Goal: Transaction & Acquisition: Subscribe to service/newsletter

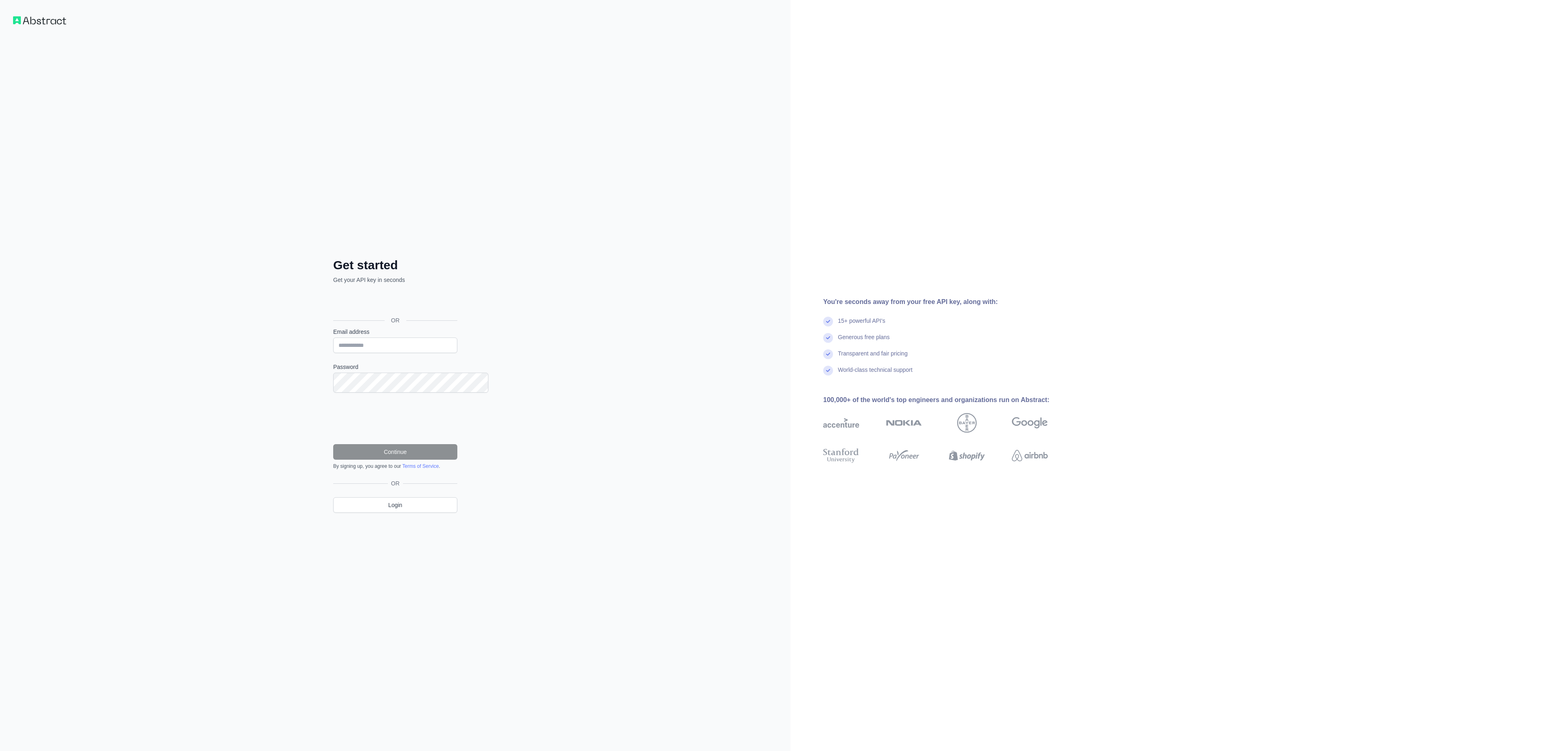
drag, startPoint x: 583, startPoint y: 234, endPoint x: 531, endPoint y: 270, distance: 63.2
click at [583, 234] on div "Get started Get your API key in seconds OR Email address Password Continue By s…" at bounding box center [395, 375] width 791 height 751
click at [401, 339] on input "Email address" at bounding box center [395, 345] width 124 height 15
click at [620, 271] on div "Get started Get your API key in seconds OR Email address Password Continue By s…" at bounding box center [395, 375] width 791 height 751
click at [514, 142] on div "Get started Get your API key in seconds OR Email address Password Continue By s…" at bounding box center [395, 375] width 791 height 751
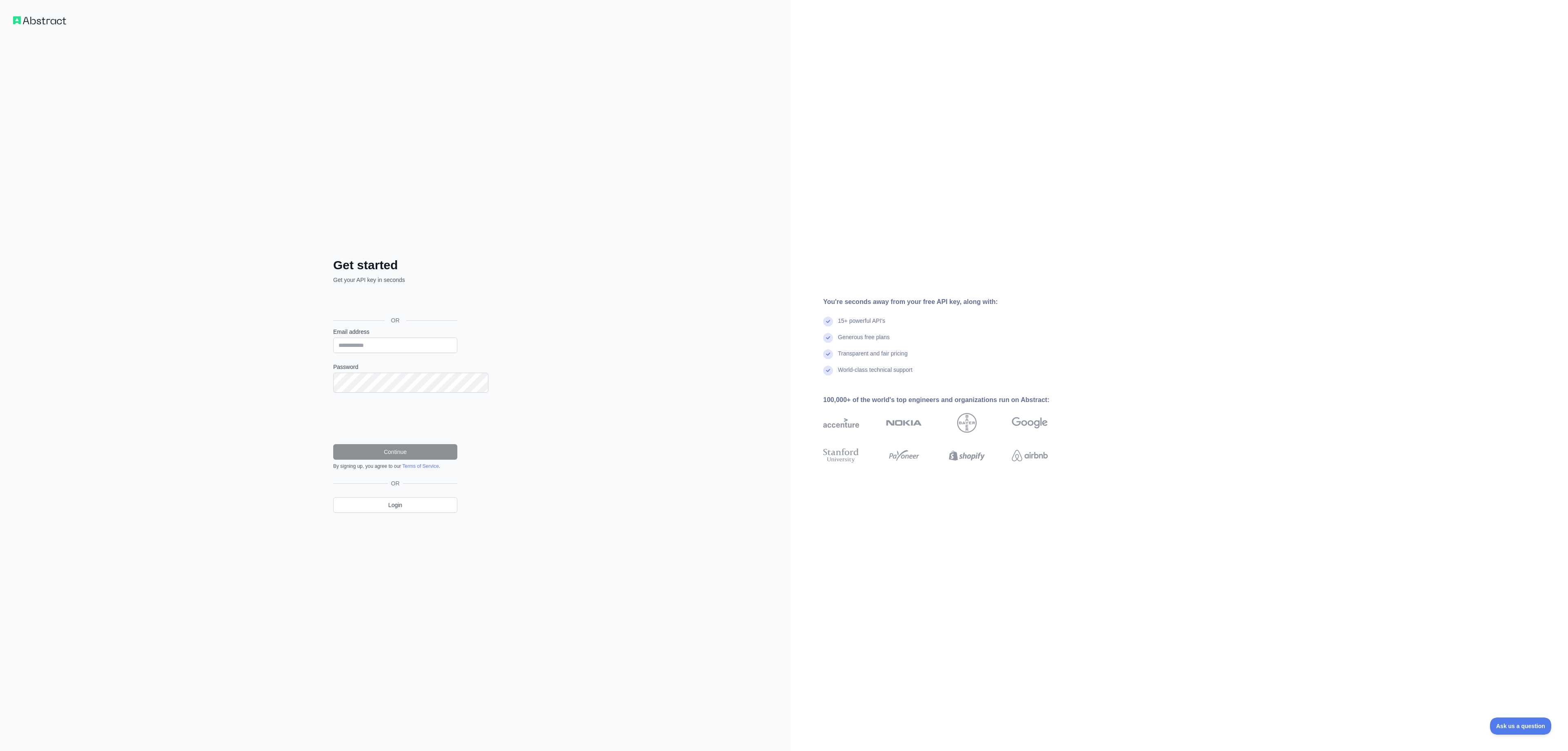
click at [636, 263] on div "Get started Get your API key in seconds OR Email address Password Continue By s…" at bounding box center [395, 375] width 791 height 751
click at [581, 281] on div "Get started Get your API key in seconds OR Email address Password Continue By s…" at bounding box center [395, 375] width 791 height 751
click at [374, 348] on input "Email address" at bounding box center [395, 345] width 124 height 15
click at [615, 246] on div "Get started Get your API key in seconds OR Email address Password Continue By s…" at bounding box center [395, 375] width 791 height 751
click at [615, 249] on div "Get started Get your API key in seconds OR Email address Password Continue By s…" at bounding box center [395, 375] width 791 height 751
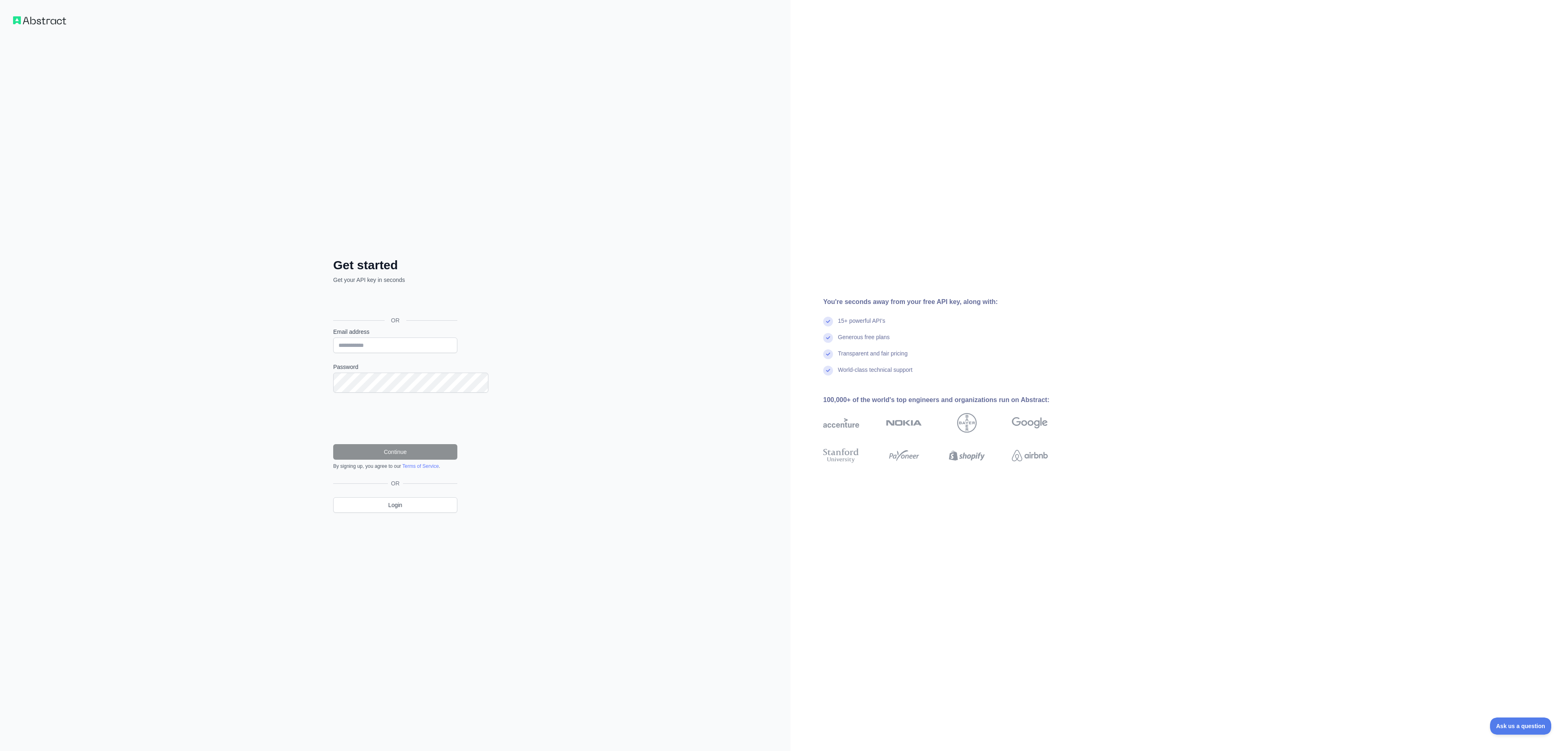
click at [607, 269] on div "Get started Get your API key in seconds OR Email address Password Continue By s…" at bounding box center [395, 375] width 791 height 751
